Goal: Task Accomplishment & Management: Complete application form

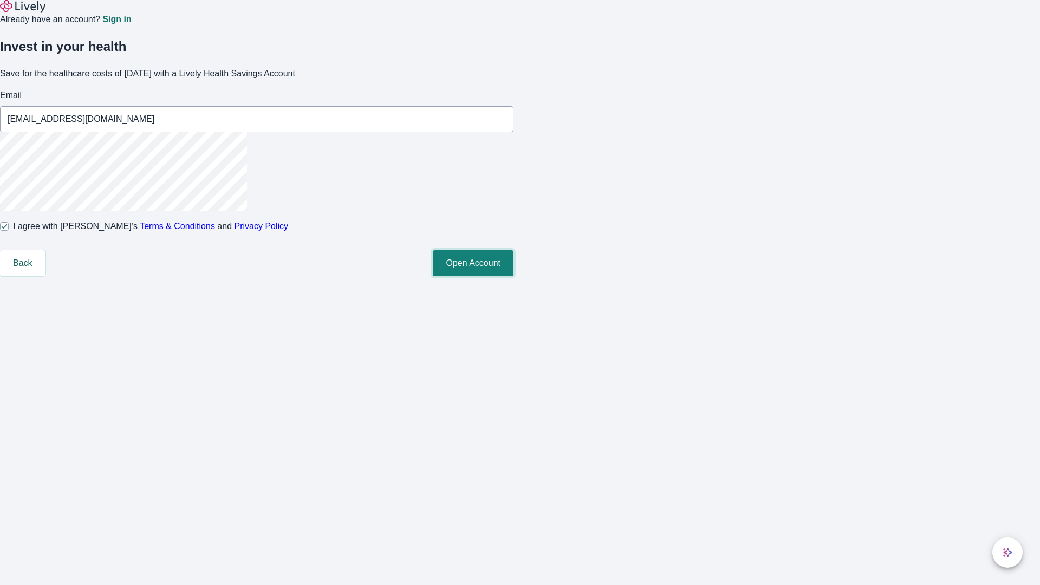
click at [514, 276] on button "Open Account" at bounding box center [473, 263] width 81 height 26
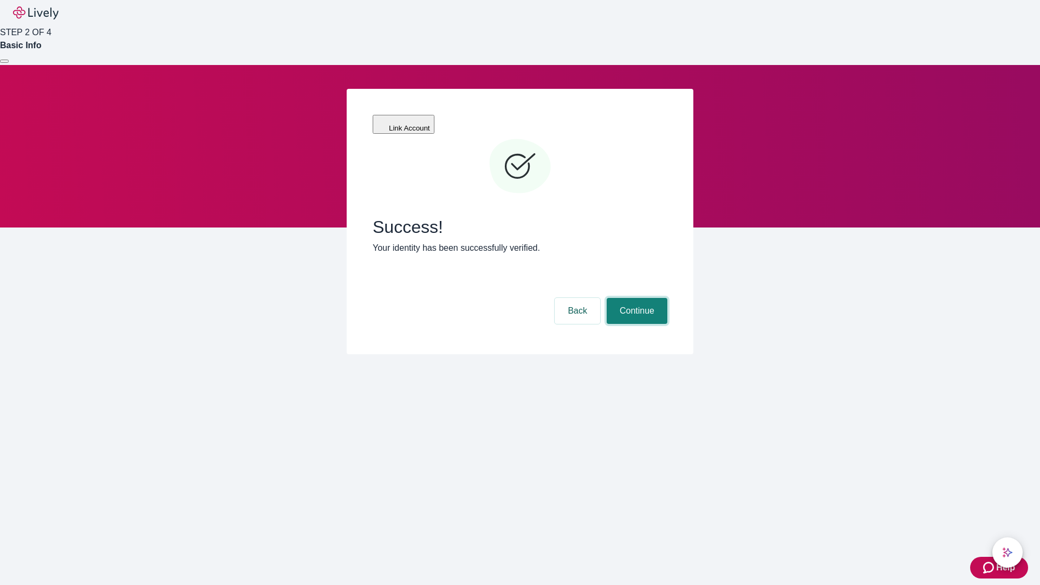
click at [636, 298] on button "Continue" at bounding box center [637, 311] width 61 height 26
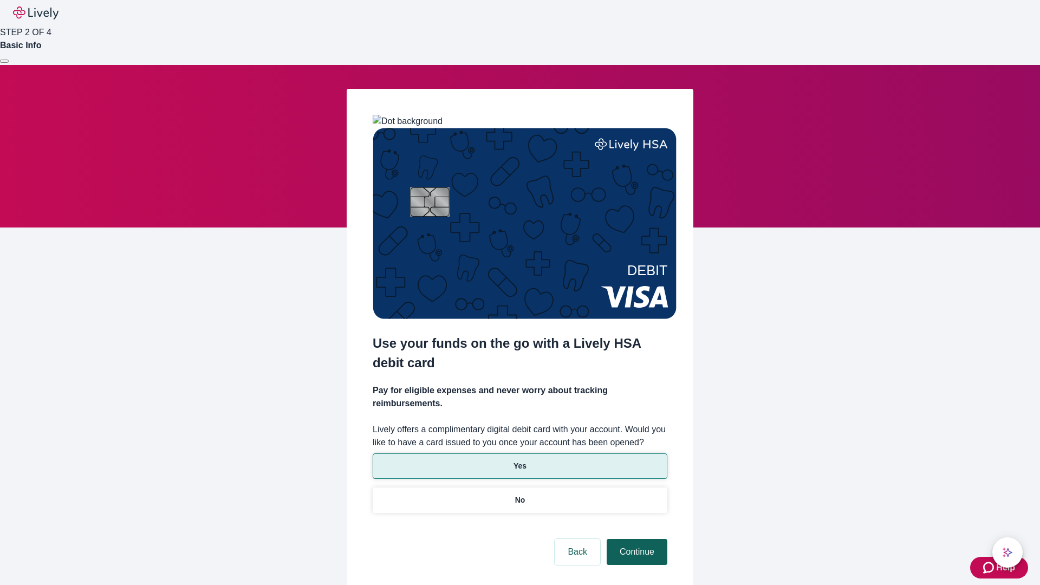
click at [520, 495] on p "No" at bounding box center [520, 500] width 10 height 11
click at [636, 539] on button "Continue" at bounding box center [637, 552] width 61 height 26
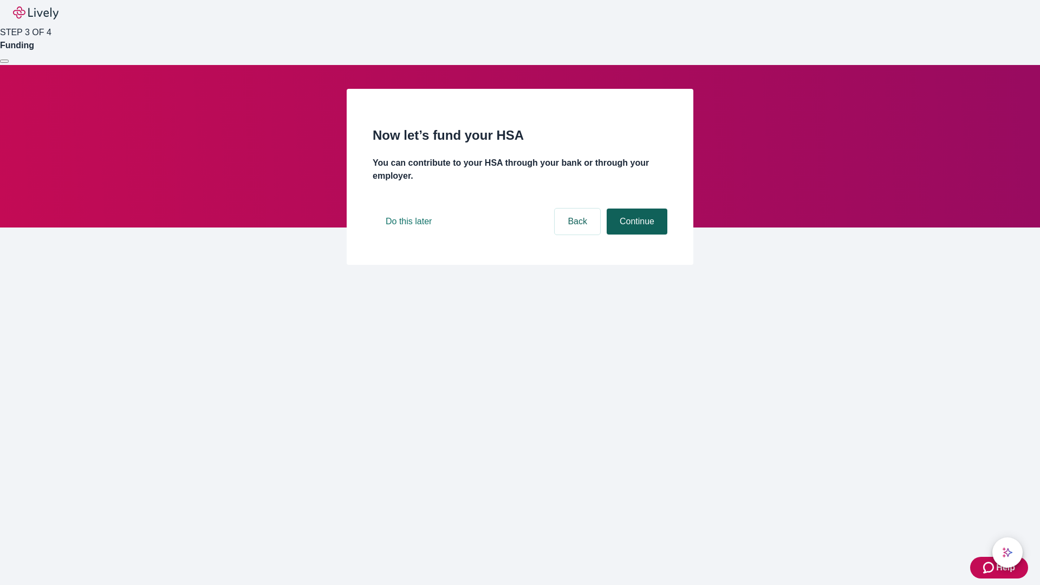
click at [636, 235] on button "Continue" at bounding box center [637, 222] width 61 height 26
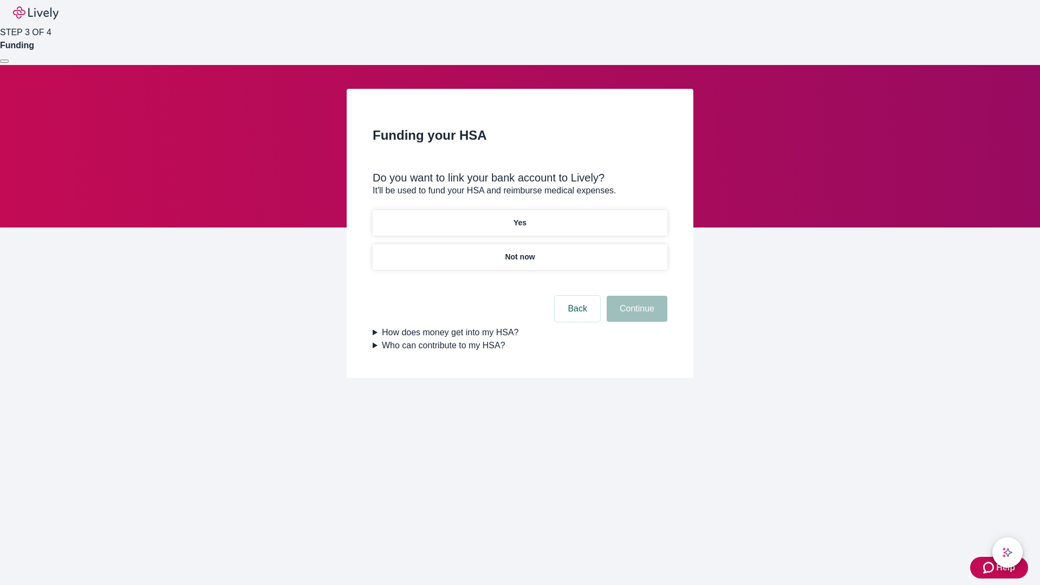
click at [520, 217] on p "Yes" at bounding box center [520, 222] width 13 height 11
click at [636, 296] on button "Continue" at bounding box center [637, 309] width 61 height 26
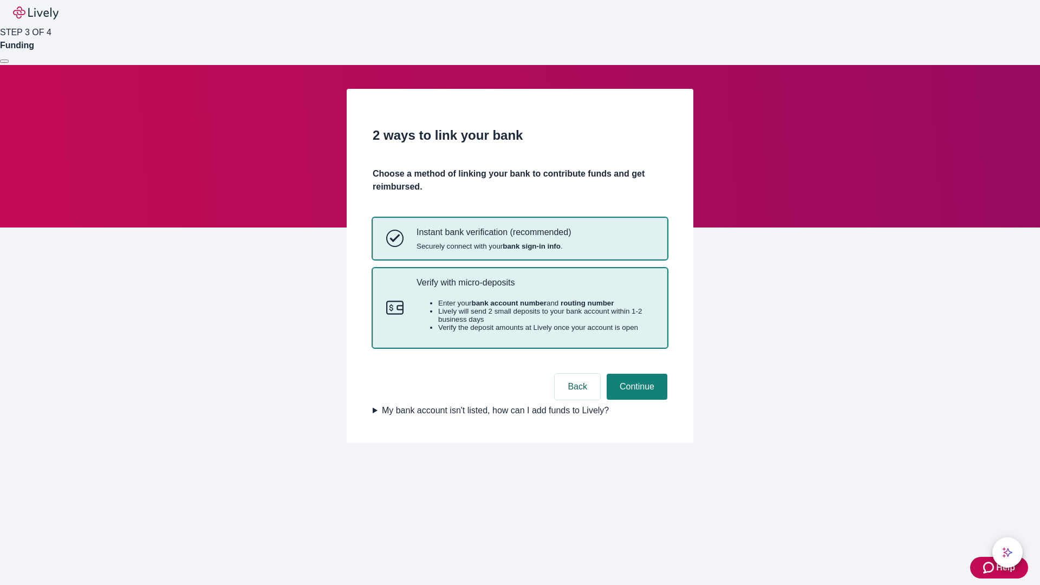
click at [535, 288] on p "Verify with micro-deposits" at bounding box center [535, 282] width 237 height 10
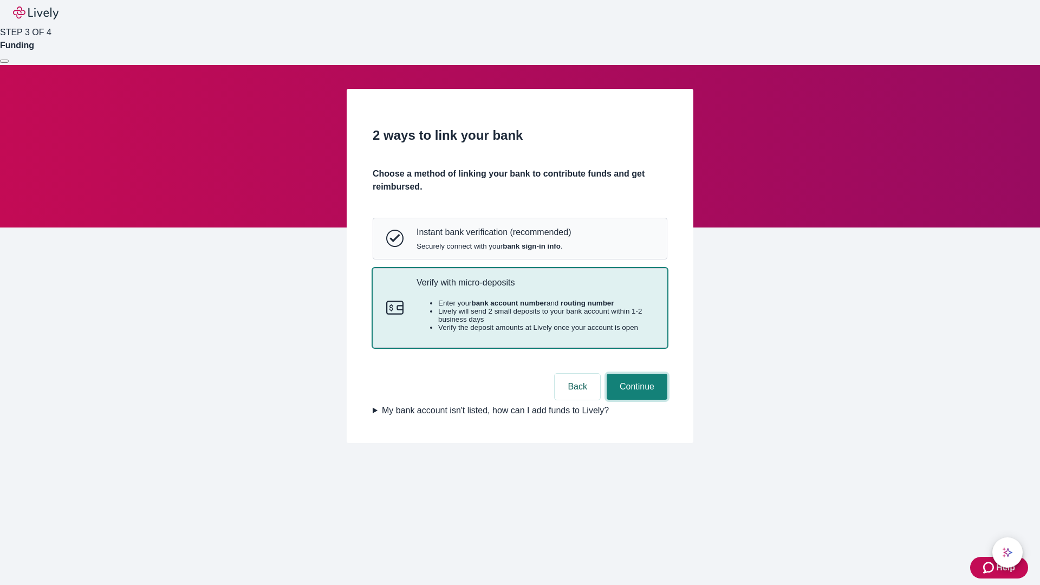
click at [636, 400] on button "Continue" at bounding box center [637, 387] width 61 height 26
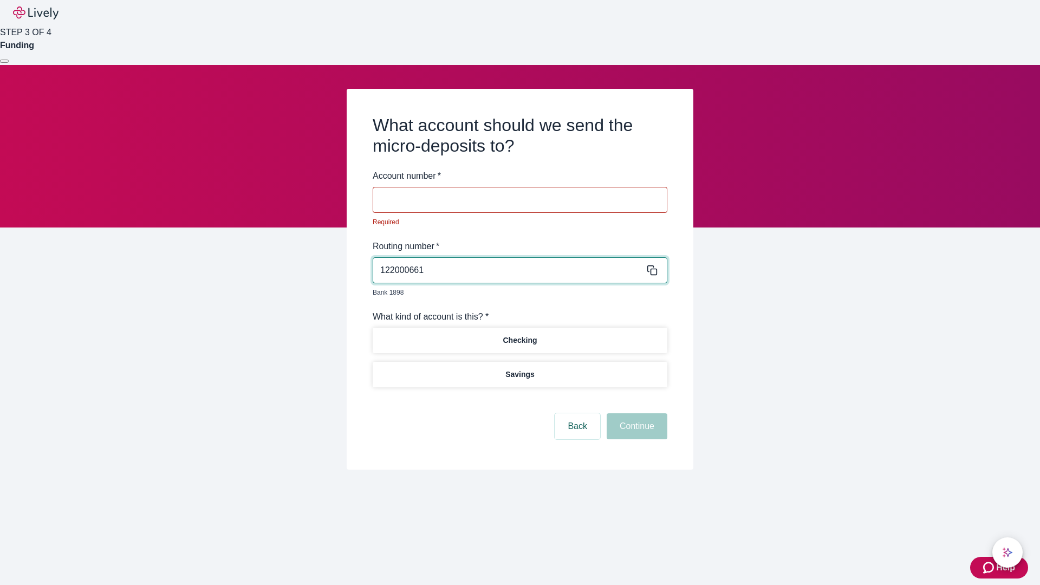
type input "122000661"
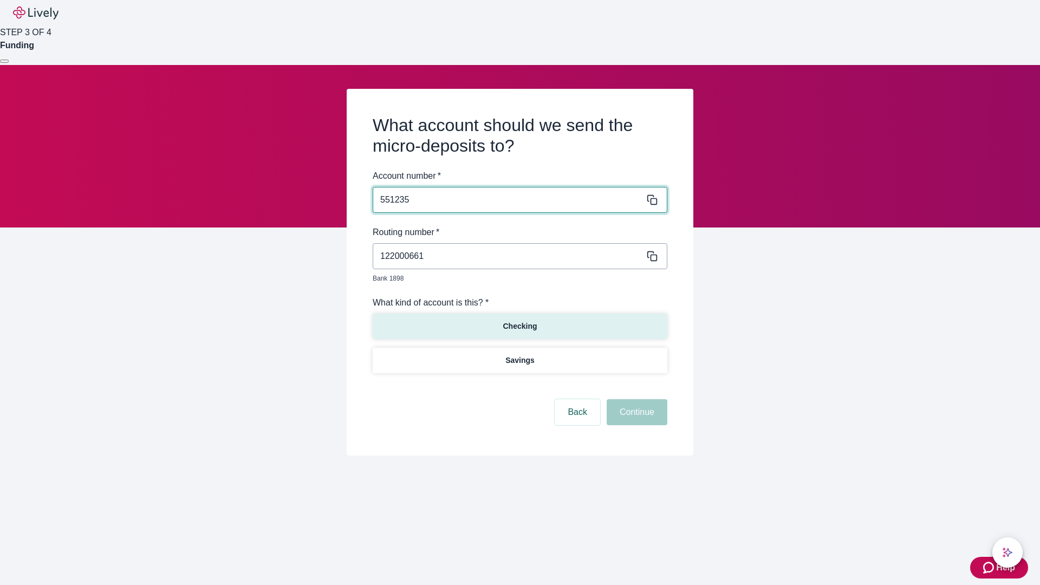
type input "551235"
click at [520, 321] on p "Checking" at bounding box center [520, 326] width 34 height 11
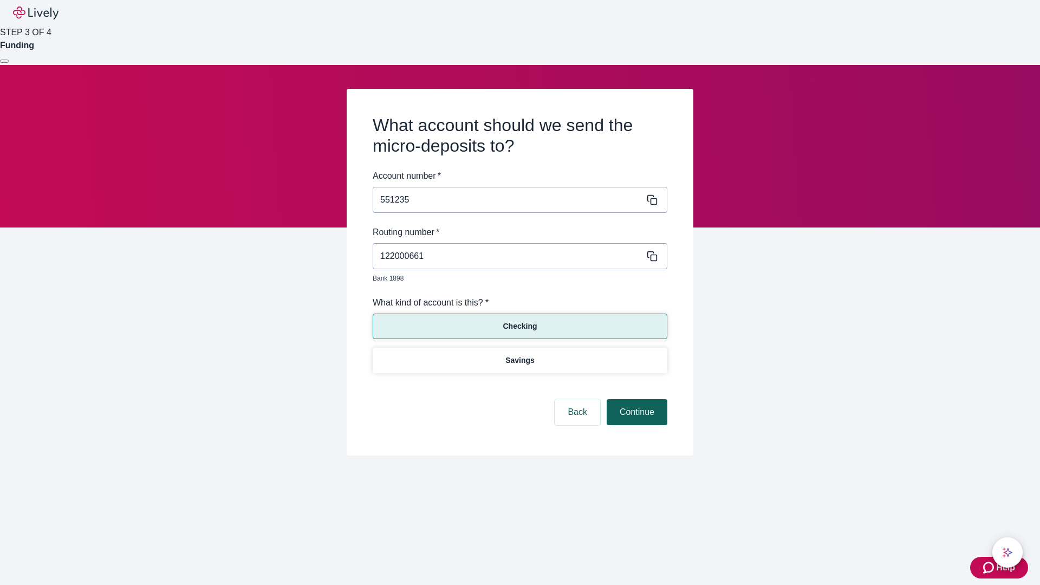
click at [636, 400] on button "Continue" at bounding box center [637, 412] width 61 height 26
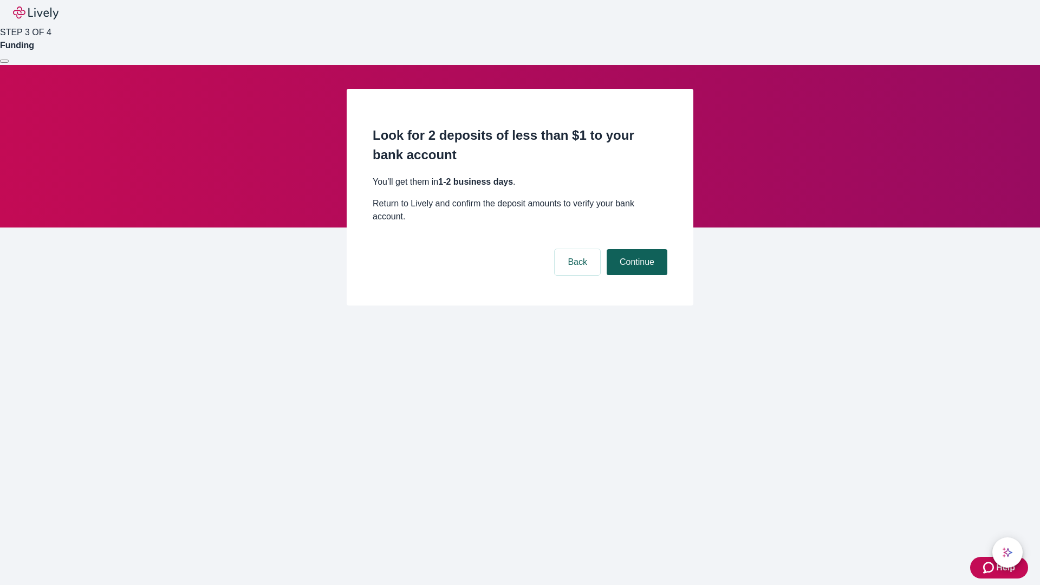
click at [636, 249] on button "Continue" at bounding box center [637, 262] width 61 height 26
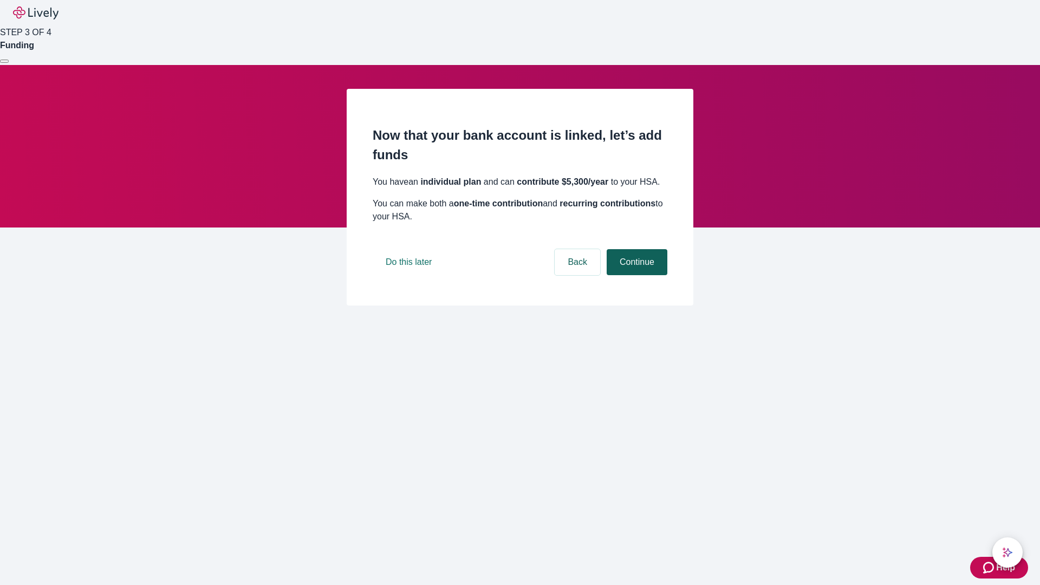
click at [636, 275] on button "Continue" at bounding box center [637, 262] width 61 height 26
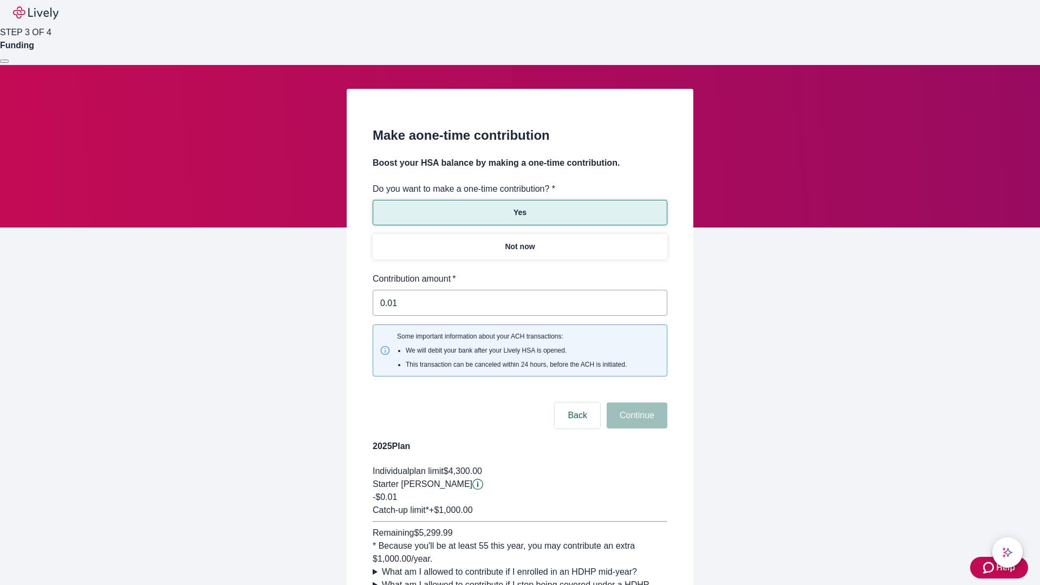
type input "0.01"
click at [636, 403] on button "Continue" at bounding box center [637, 416] width 61 height 26
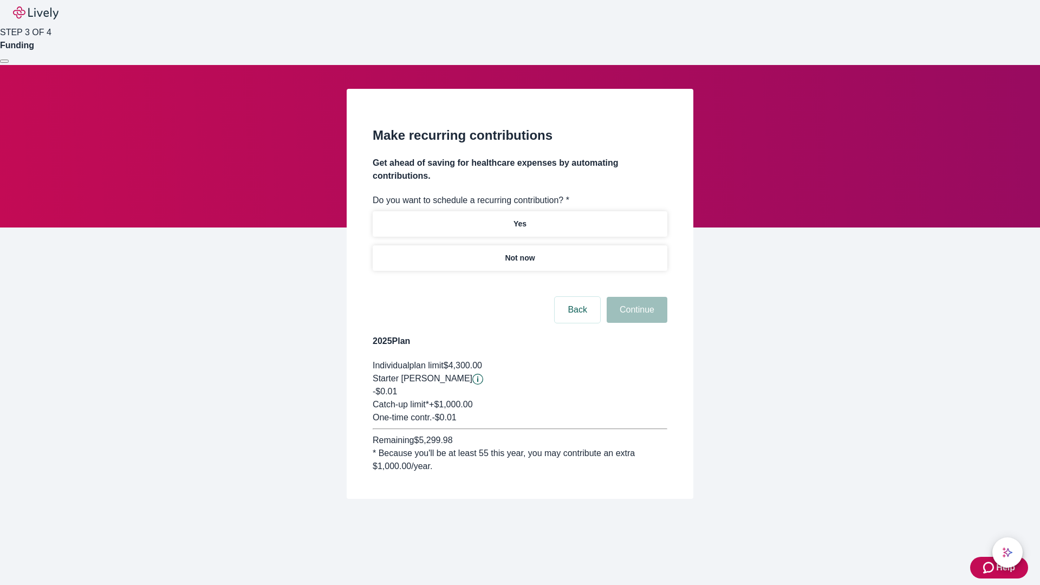
click at [520, 252] on p "Not now" at bounding box center [520, 257] width 30 height 11
click at [636, 297] on button "Continue" at bounding box center [637, 310] width 61 height 26
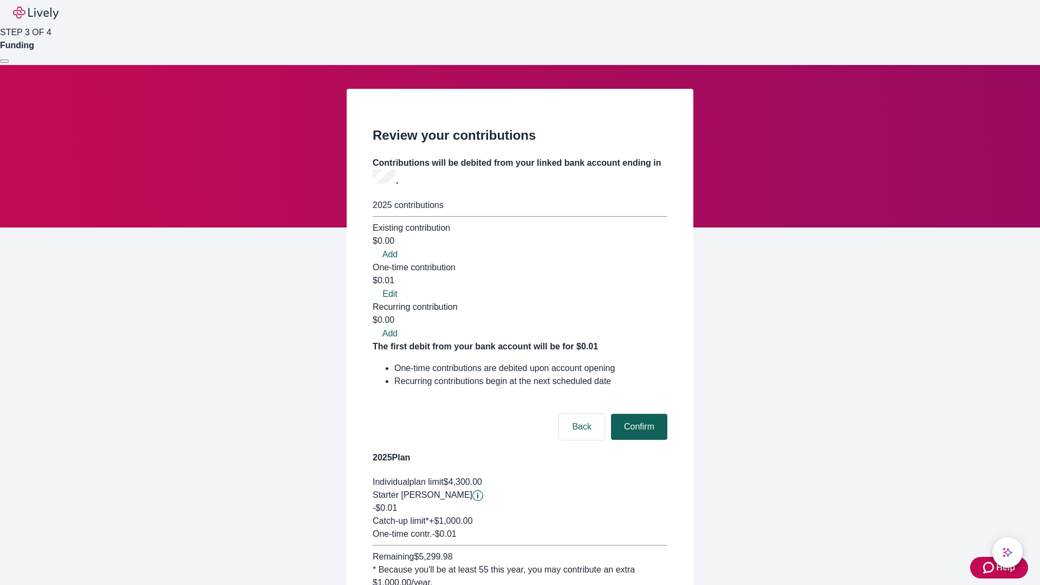
click at [638, 414] on button "Confirm" at bounding box center [639, 427] width 56 height 26
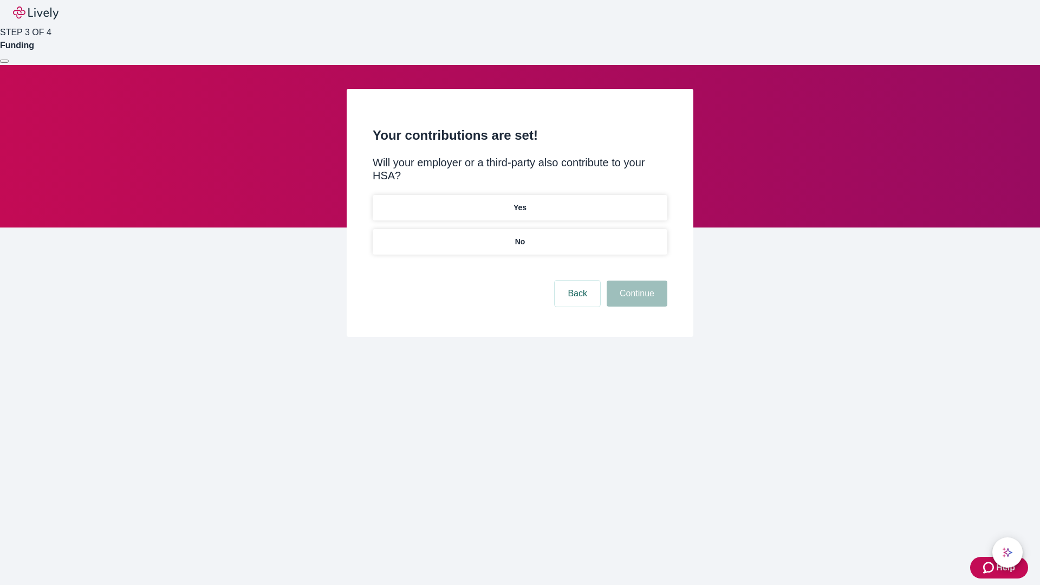
click at [520, 236] on p "No" at bounding box center [520, 241] width 10 height 11
click at [636, 281] on button "Continue" at bounding box center [637, 294] width 61 height 26
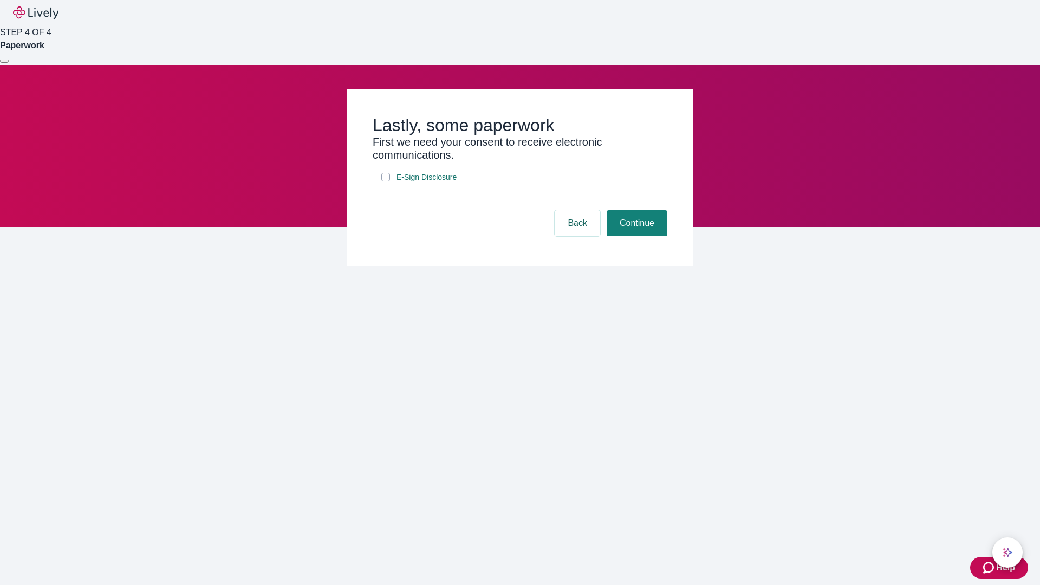
click at [386, 182] on input "E-Sign Disclosure" at bounding box center [385, 177] width 9 height 9
checkbox input "true"
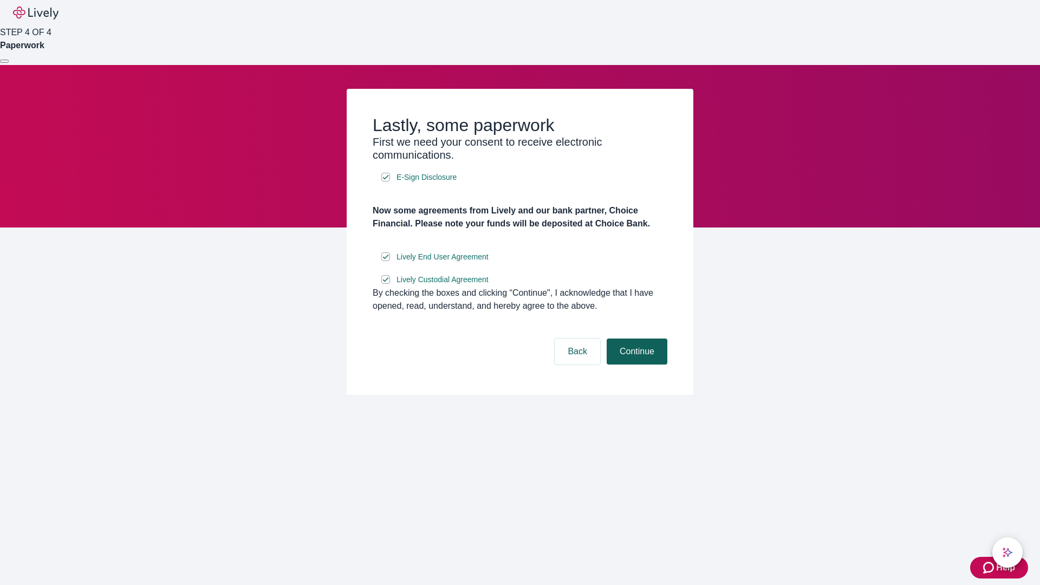
click at [636, 365] on button "Continue" at bounding box center [637, 352] width 61 height 26
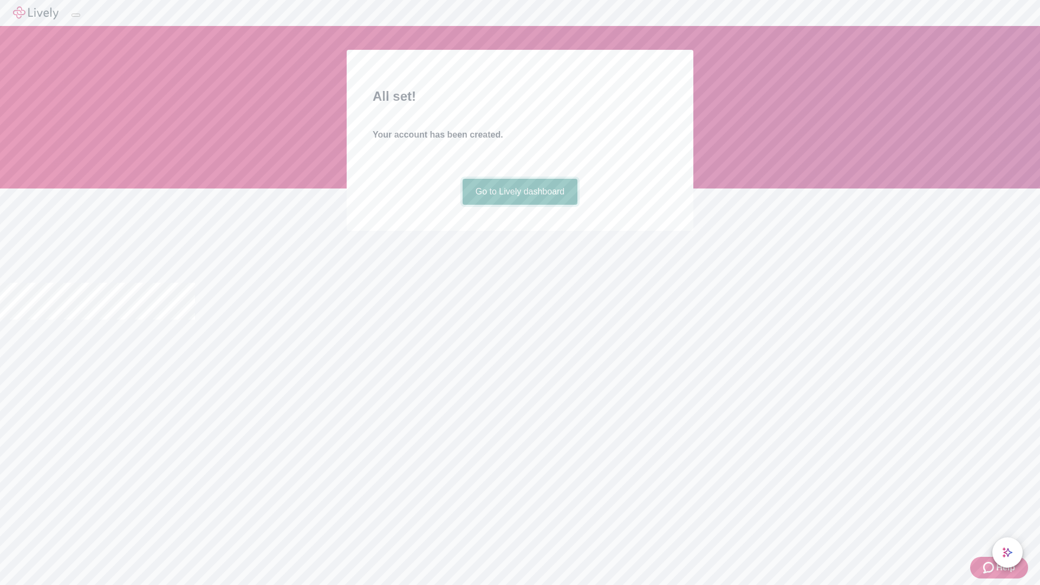
click at [520, 205] on link "Go to Lively dashboard" at bounding box center [520, 192] width 115 height 26
